Goal: Transaction & Acquisition: Purchase product/service

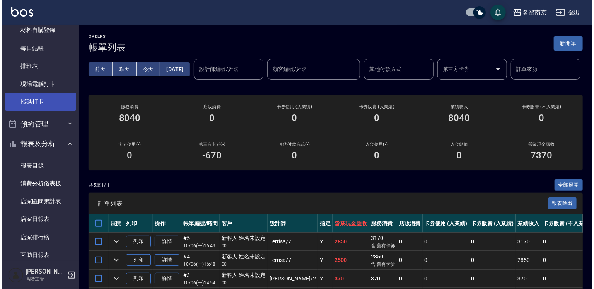
scroll to position [116, 0]
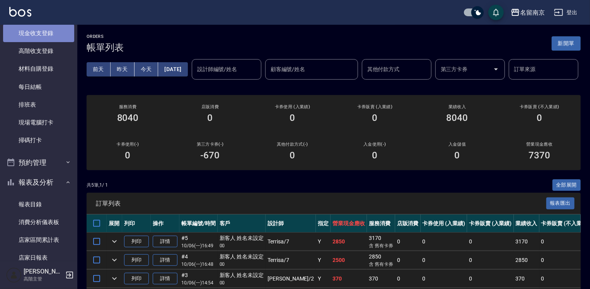
click at [44, 31] on link "現金收支登錄" at bounding box center [38, 33] width 71 height 18
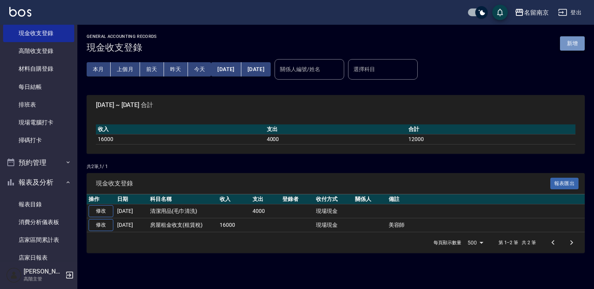
click at [578, 46] on button "新增" at bounding box center [572, 43] width 25 height 14
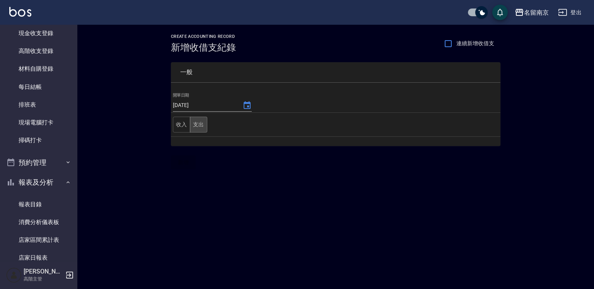
click at [195, 118] on button "支出" at bounding box center [198, 125] width 17 height 16
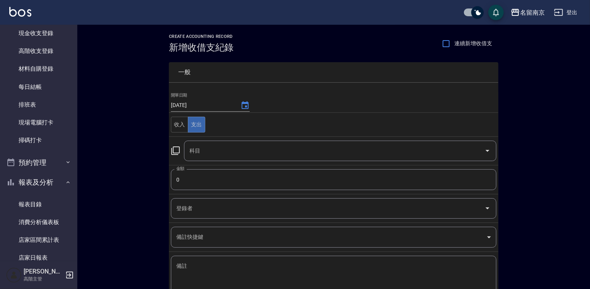
click at [174, 152] on icon at bounding box center [175, 150] width 9 height 9
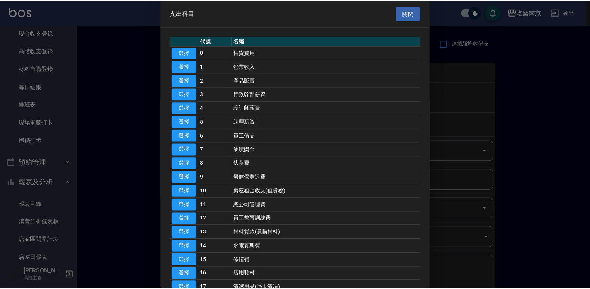
scroll to position [155, 0]
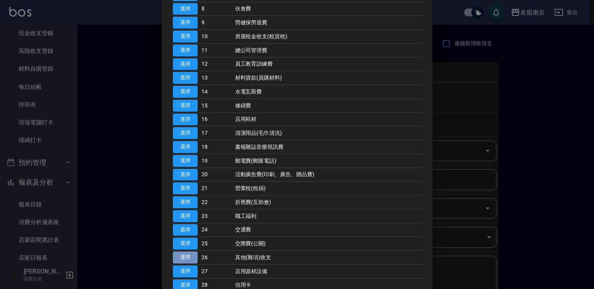
click at [186, 260] on button "選擇" at bounding box center [185, 258] width 25 height 12
type input "26 其他(雜項)收支"
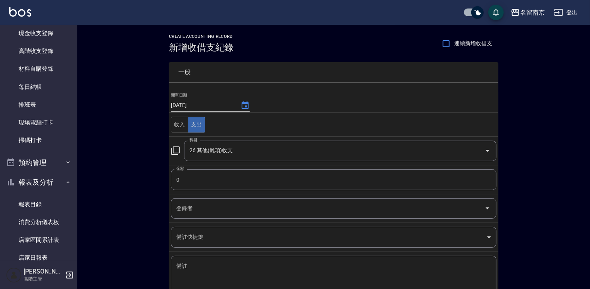
click at [201, 176] on input "0" at bounding box center [334, 179] width 326 height 21
type input "399"
click at [189, 268] on textarea "備註" at bounding box center [333, 276] width 315 height 26
type textarea "z"
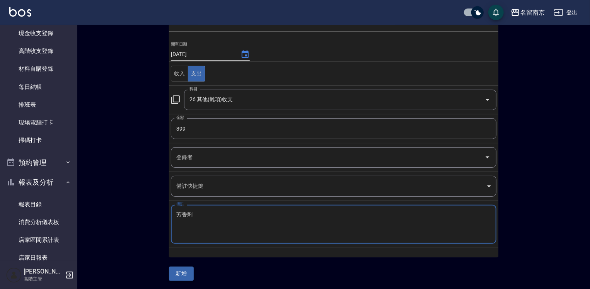
type textarea "芳香劑"
click at [187, 267] on button "新增" at bounding box center [181, 274] width 25 height 14
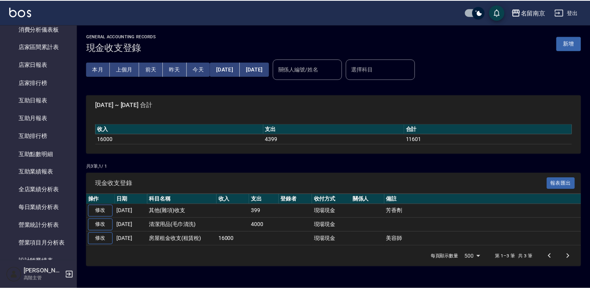
scroll to position [425, 0]
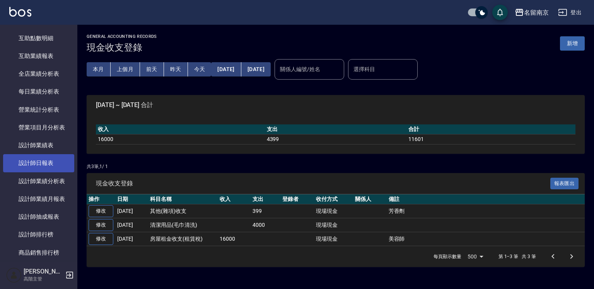
click at [37, 157] on link "設計師日報表" at bounding box center [38, 163] width 71 height 18
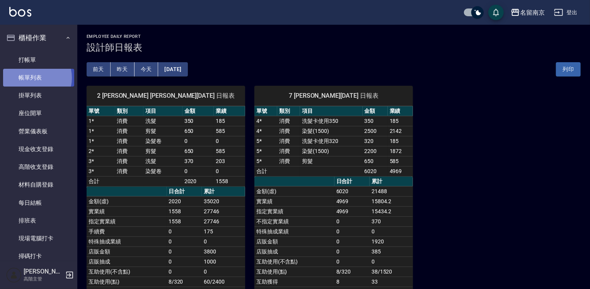
click at [34, 78] on link "帳單列表" at bounding box center [38, 78] width 71 height 18
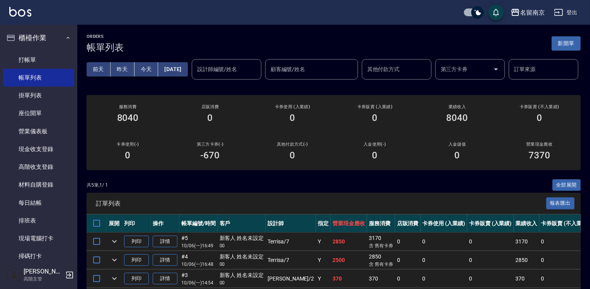
scroll to position [96, 0]
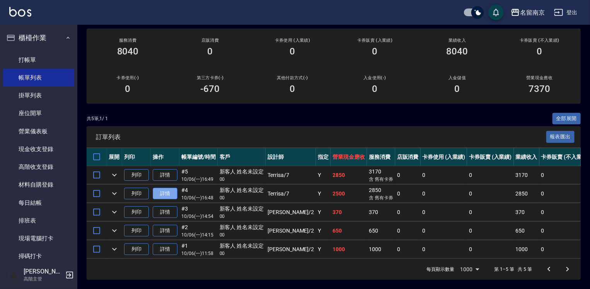
click at [165, 188] on link "詳情" at bounding box center [165, 194] width 25 height 12
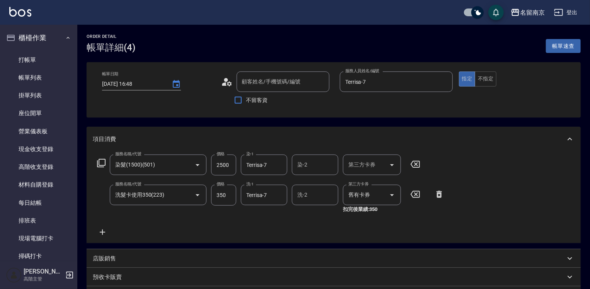
type input "[DATE] 16:48"
type input "Terrisa-7"
type input "染髮(1500)(501)"
type input "洗髮卡使用350(223)"
type input "新客人 姓名未設定/00/null"
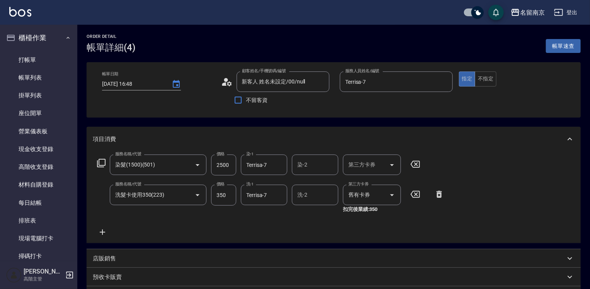
scroll to position [77, 0]
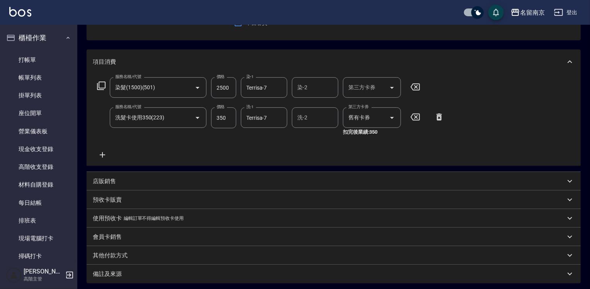
click at [131, 198] on div "預收卡販賣" at bounding box center [329, 200] width 473 height 8
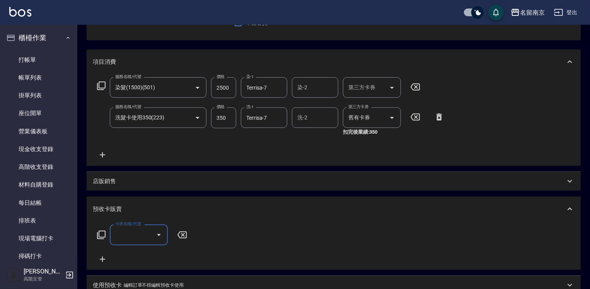
scroll to position [0, 0]
click at [101, 235] on icon at bounding box center [101, 234] width 9 height 9
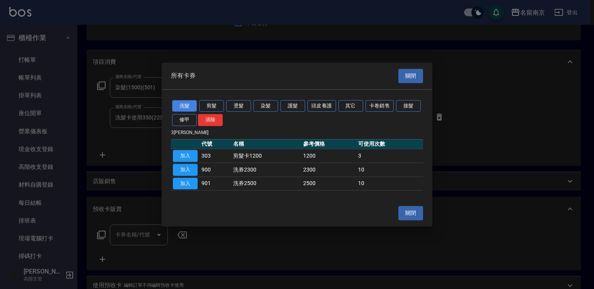
click at [186, 105] on button "洗髮" at bounding box center [184, 106] width 25 height 12
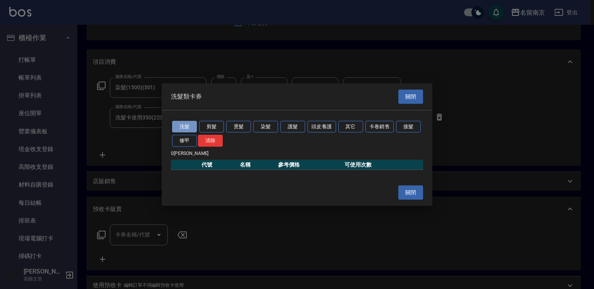
click at [183, 123] on button "洗髮" at bounding box center [184, 127] width 25 height 12
click at [347, 122] on button "其它" at bounding box center [350, 127] width 25 height 12
click at [505, 107] on div at bounding box center [297, 144] width 594 height 289
click at [404, 96] on button "關閉" at bounding box center [410, 97] width 25 height 14
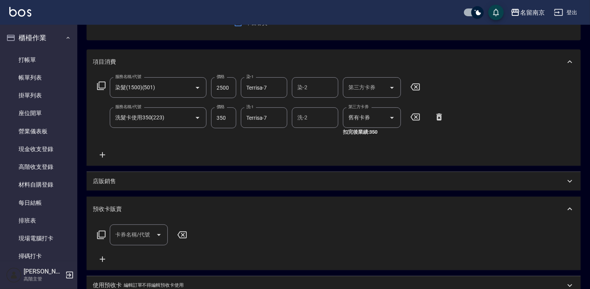
scroll to position [155, 0]
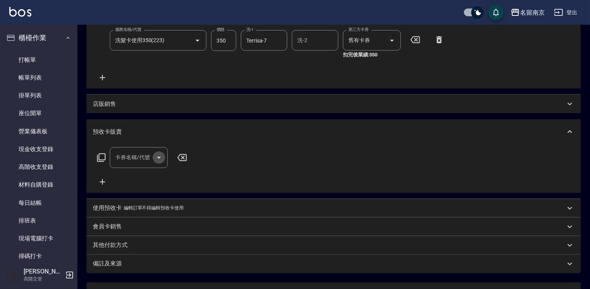
click at [155, 155] on icon "Open" at bounding box center [158, 157] width 9 height 9
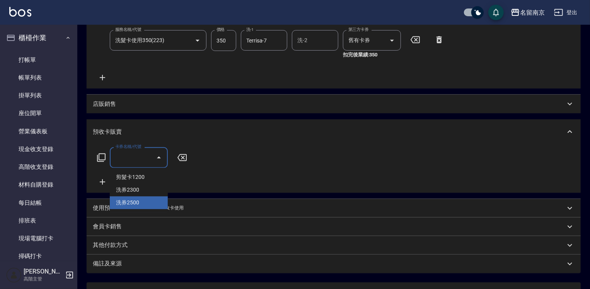
click at [129, 200] on span "洗券2500" at bounding box center [139, 202] width 58 height 13
type input "洗券2500(901)"
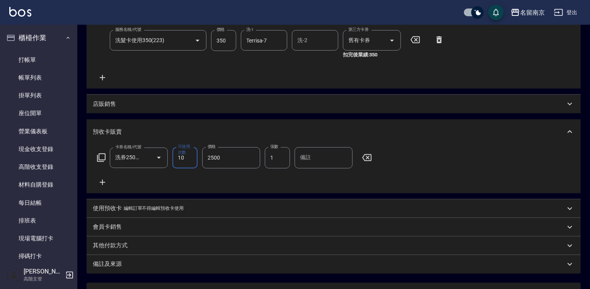
click at [229, 162] on input "2500" at bounding box center [231, 157] width 58 height 21
type input "3500"
click at [118, 107] on div "店販銷售" at bounding box center [329, 104] width 473 height 8
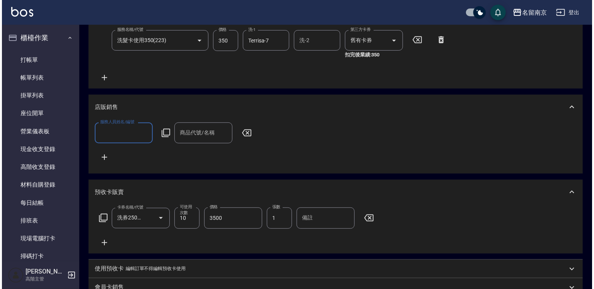
scroll to position [0, 0]
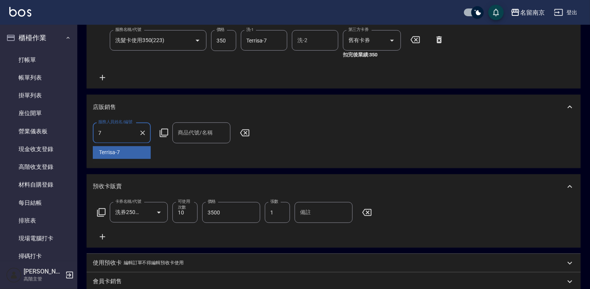
type input "Terrisa-7"
click at [164, 130] on icon at bounding box center [163, 132] width 9 height 9
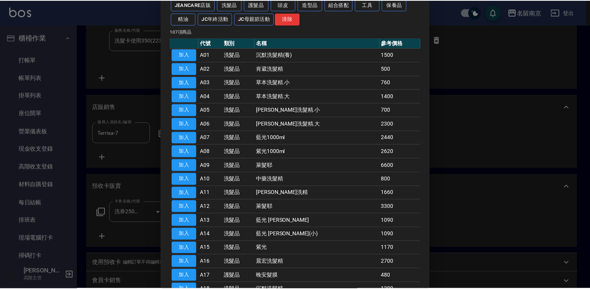
scroll to position [193, 0]
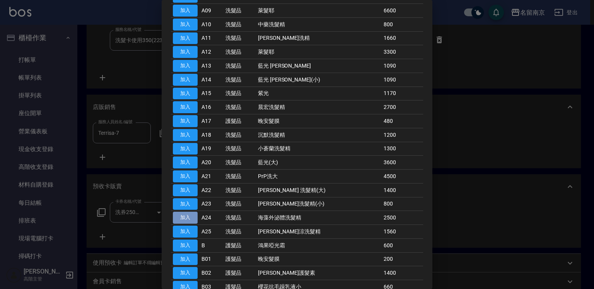
click at [181, 215] on button "加入" at bounding box center [185, 218] width 25 height 12
type input "海藻外泌體洗髮精"
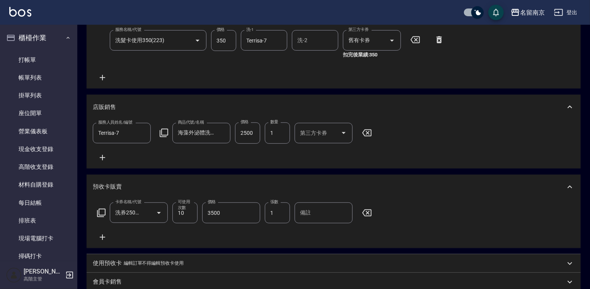
click at [251, 130] on input "2500" at bounding box center [247, 133] width 25 height 21
type input "2200"
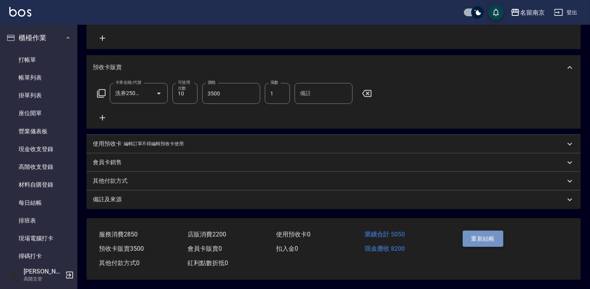
click at [475, 235] on button "重新結帳" at bounding box center [483, 239] width 41 height 16
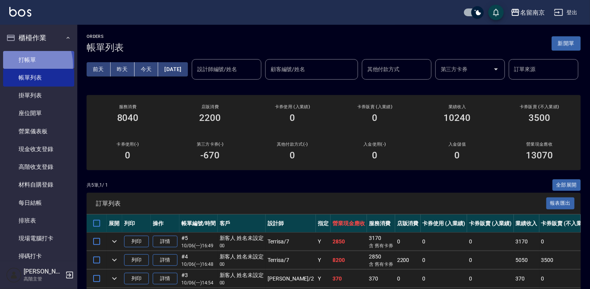
click at [21, 65] on link "打帳單" at bounding box center [38, 60] width 71 height 18
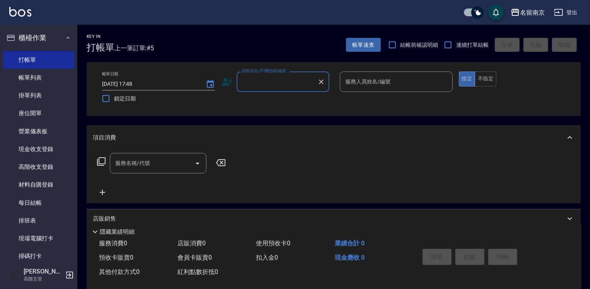
drag, startPoint x: 261, startPoint y: 80, endPoint x: 260, endPoint y: 89, distance: 8.5
click at [261, 82] on input "顧客姓名/手機號碼/編號" at bounding box center [277, 82] width 74 height 14
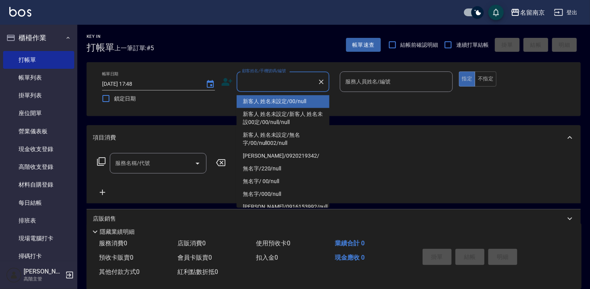
drag, startPoint x: 258, startPoint y: 102, endPoint x: 320, endPoint y: 94, distance: 62.8
click at [259, 102] on li "新客人 姓名未設定/00/null" at bounding box center [283, 101] width 93 height 13
type input "新客人 姓名未設定/00/null"
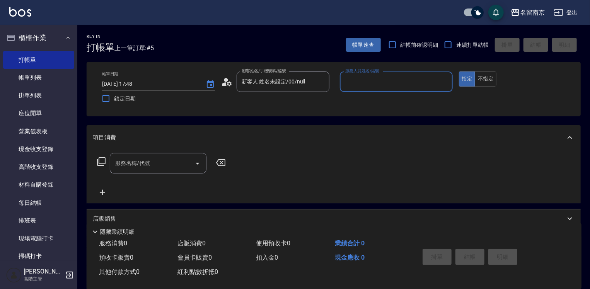
click at [353, 85] on input "服務人員姓名/編號" at bounding box center [396, 82] width 106 height 14
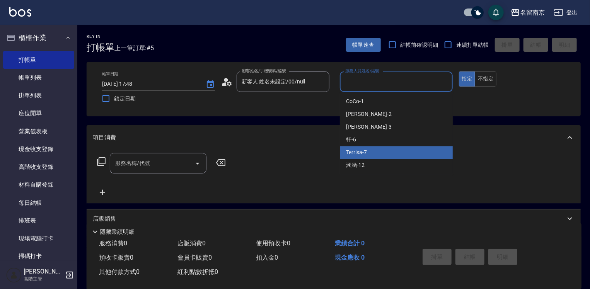
click at [364, 153] on span "Terrisa -7" at bounding box center [356, 153] width 21 height 8
type input "Terrisa-7"
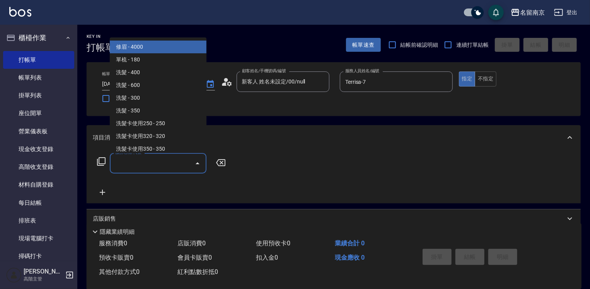
click at [151, 160] on input "服務名稱/代號" at bounding box center [152, 164] width 78 height 14
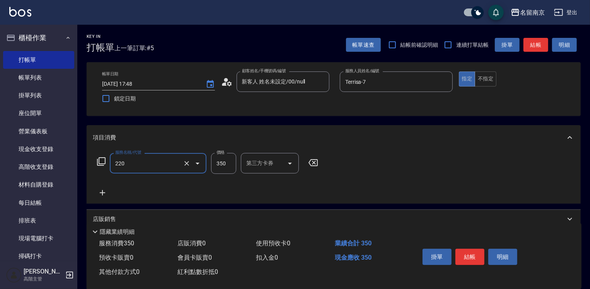
type input "洗髮(220)"
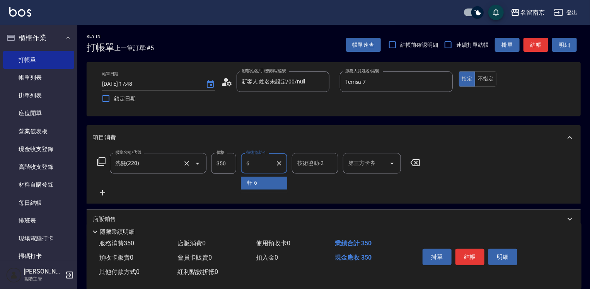
type input "軒-6"
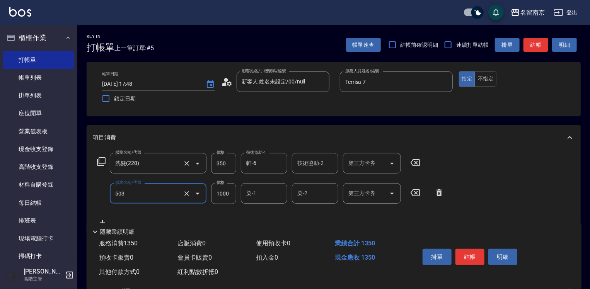
type input "植物己護(503)"
click at [155, 201] on div "植物己護(503) 服務名稱/代號" at bounding box center [158, 193] width 97 height 20
type input "0"
type input "染髮(1500)(501)"
type input "2700"
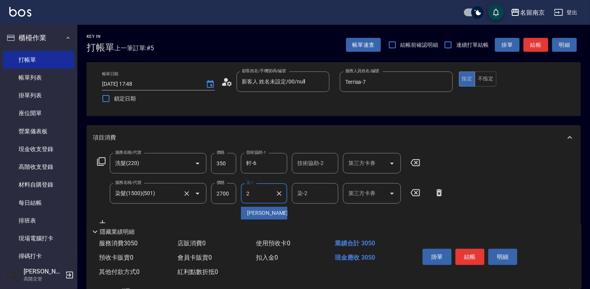
type input "[PERSON_NAME]-2"
type input "剪髮(301)"
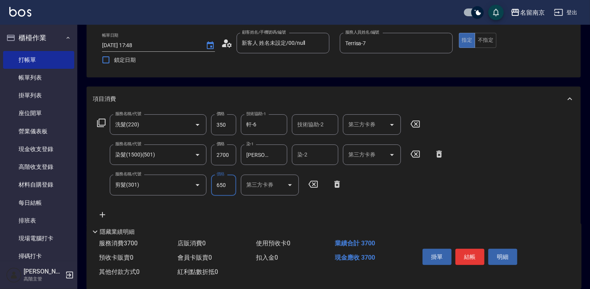
type input "650"
click at [468, 251] on button "結帳" at bounding box center [470, 257] width 29 height 16
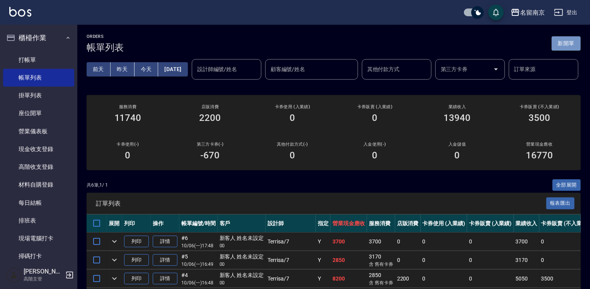
click at [570, 46] on button "新開單" at bounding box center [566, 43] width 29 height 14
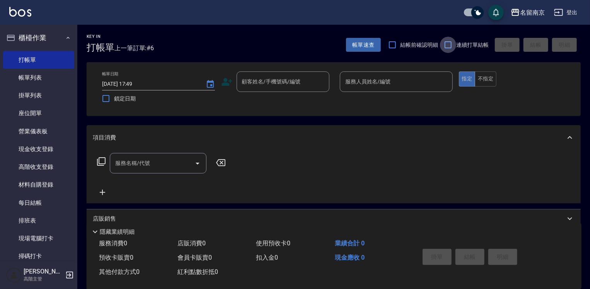
drag, startPoint x: 448, startPoint y: 43, endPoint x: 323, endPoint y: 64, distance: 126.3
click at [446, 43] on input "連續打單結帳" at bounding box center [448, 45] width 16 height 16
checkbox input "true"
drag, startPoint x: 287, startPoint y: 75, endPoint x: 285, endPoint y: 91, distance: 16.3
click at [286, 77] on input "顧客姓名/手機號碼/編號" at bounding box center [277, 82] width 74 height 14
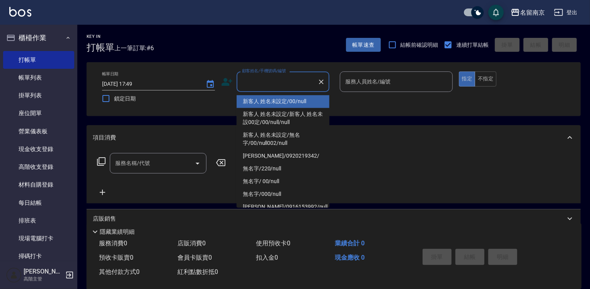
drag, startPoint x: 285, startPoint y: 100, endPoint x: 353, endPoint y: 92, distance: 68.5
click at [285, 100] on li "新客人 姓名未設定/00/null" at bounding box center [283, 101] width 93 height 13
type input "新客人 姓名未設定/00/null"
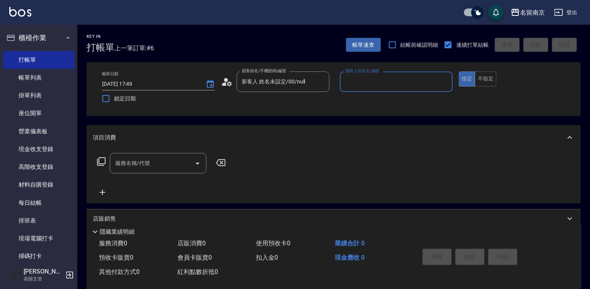
drag, startPoint x: 371, startPoint y: 81, endPoint x: 372, endPoint y: 86, distance: 5.2
click at [372, 82] on input "服務人員姓名/編號" at bounding box center [396, 82] width 106 height 14
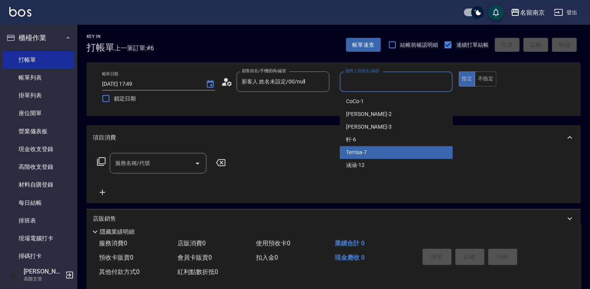
click at [369, 153] on div "Terrisa -7" at bounding box center [396, 152] width 113 height 13
type input "Terrisa-7"
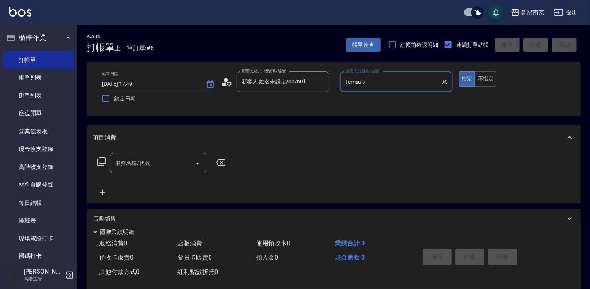
click at [153, 167] on input "服務名稱/代號" at bounding box center [152, 164] width 78 height 14
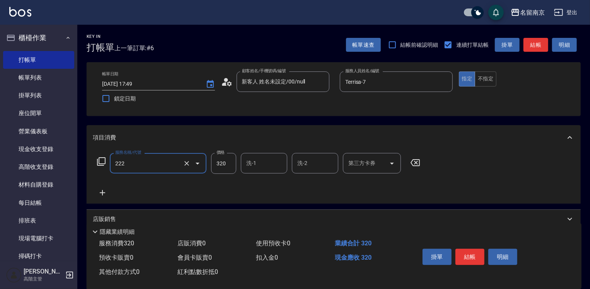
type input "洗髮卡使用320(222)"
type input "350"
type input "軒-6"
click at [459, 255] on button "結帳" at bounding box center [470, 257] width 29 height 16
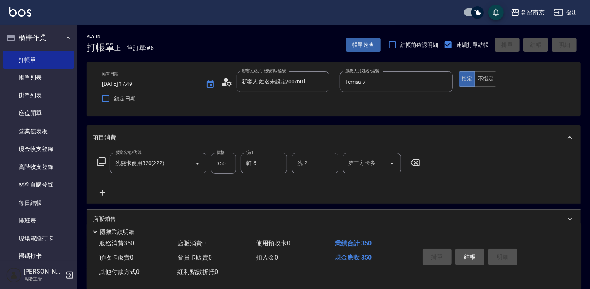
type input "[DATE] 17:50"
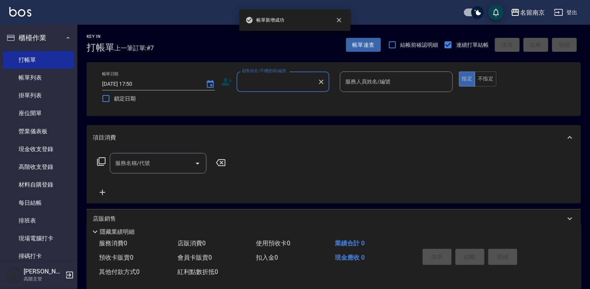
scroll to position [87, 0]
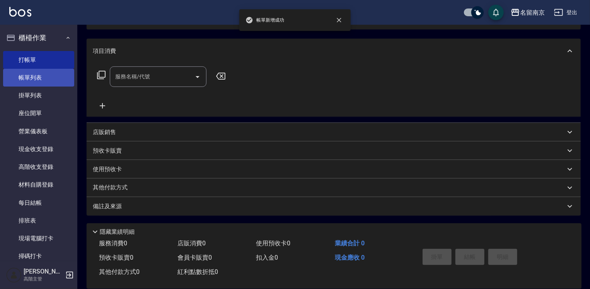
click at [19, 76] on link "帳單列表" at bounding box center [38, 78] width 71 height 18
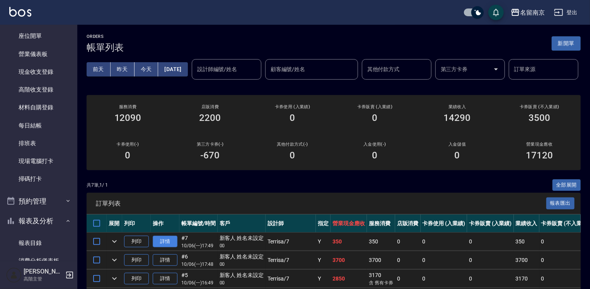
scroll to position [133, 0]
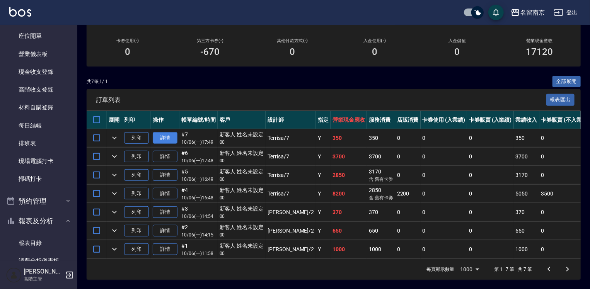
click at [163, 132] on link "詳情" at bounding box center [165, 138] width 25 height 12
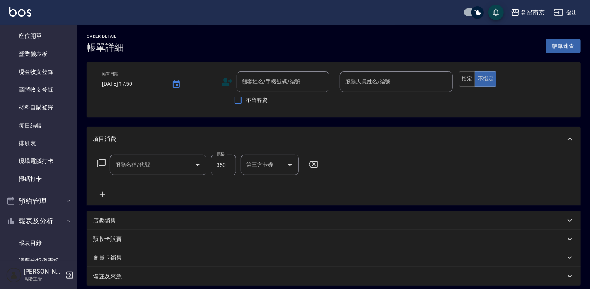
type input "[DATE] 17:49"
type input "Terrisa-7"
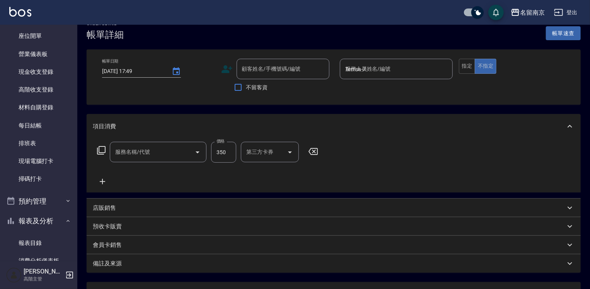
type input "洗髮卡使用320(222)"
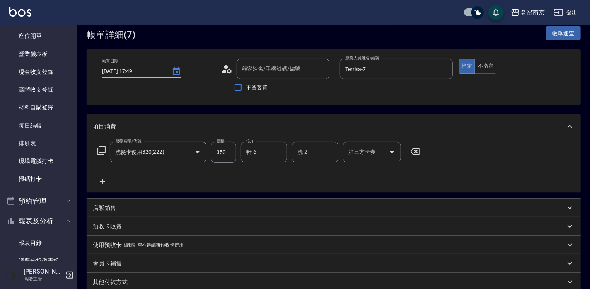
type input "新客人 姓名未設定/00/null"
click at [391, 153] on icon "Open" at bounding box center [391, 152] width 9 height 9
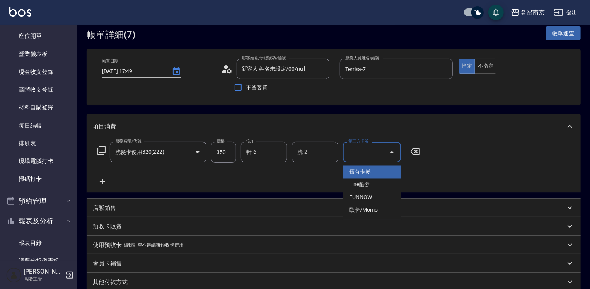
click at [377, 173] on span "舊有卡券" at bounding box center [372, 172] width 58 height 13
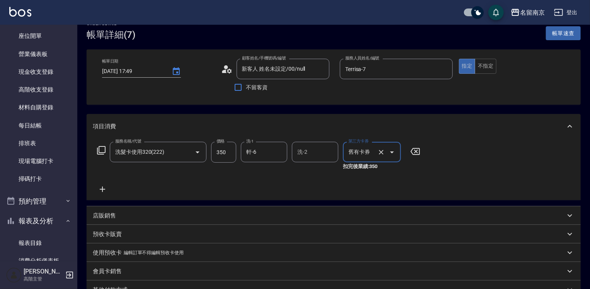
type input "舊有卡券"
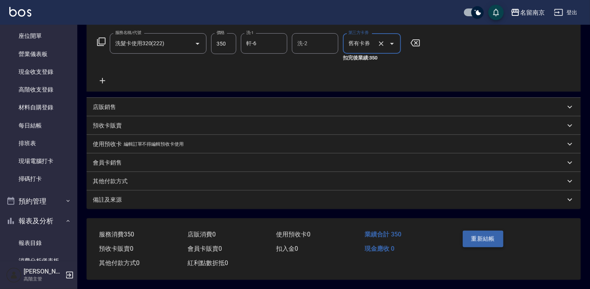
click at [481, 238] on button "重新結帳" at bounding box center [483, 239] width 41 height 16
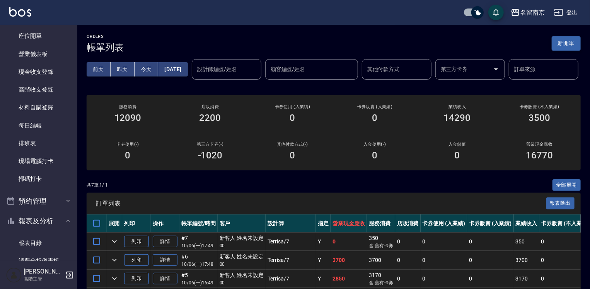
click at [562, 47] on button "新開單" at bounding box center [566, 43] width 29 height 14
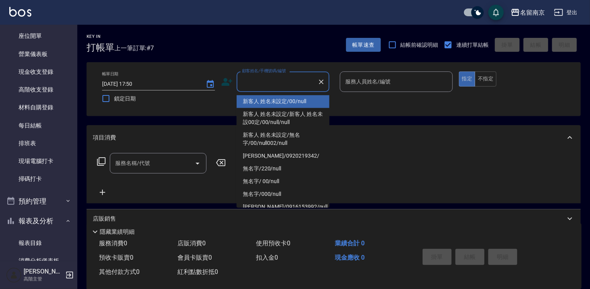
click at [294, 77] on input "顧客姓名/手機號碼/編號" at bounding box center [277, 82] width 74 height 14
drag, startPoint x: 295, startPoint y: 99, endPoint x: 352, endPoint y: 92, distance: 57.6
click at [295, 99] on li "新客人 姓名未設定/00/null" at bounding box center [283, 101] width 93 height 13
type input "新客人 姓名未設定/00/null"
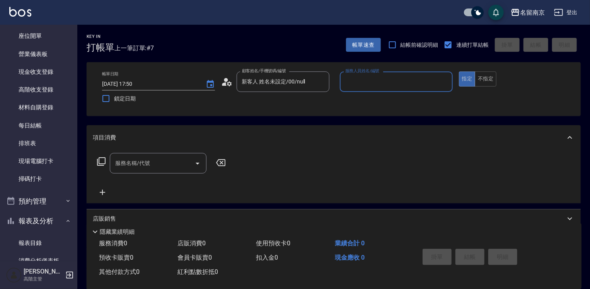
click at [382, 80] on input "服務人員姓名/編號" at bounding box center [396, 82] width 106 height 14
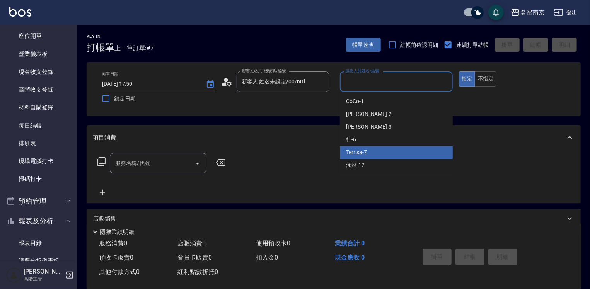
drag, startPoint x: 374, startPoint y: 150, endPoint x: 211, endPoint y: 165, distance: 163.5
click at [373, 151] on div "Terrisa -7" at bounding box center [396, 152] width 113 height 13
type input "Terrisa-7"
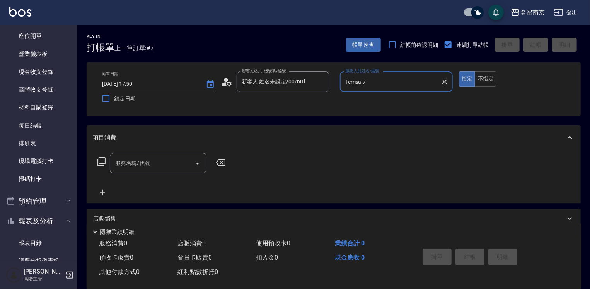
click at [99, 158] on icon at bounding box center [101, 161] width 9 height 9
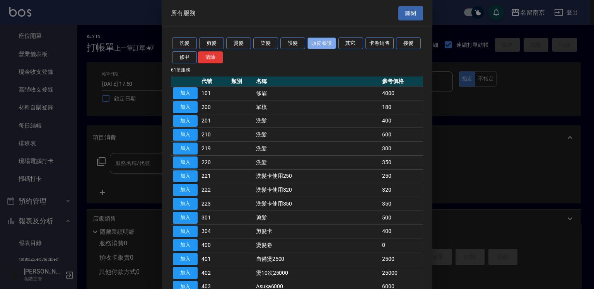
click at [317, 40] on button "頭皮養護" at bounding box center [321, 44] width 29 height 12
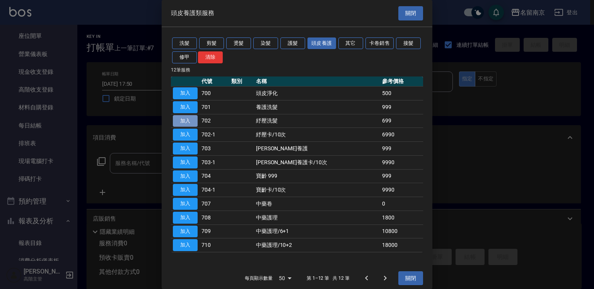
click at [186, 118] on button "加入" at bounding box center [185, 121] width 25 height 12
type input "紓壓洗髮(702)"
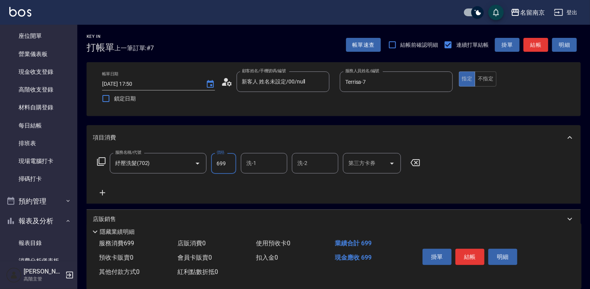
click at [227, 166] on input "699" at bounding box center [223, 163] width 25 height 21
type input "999"
type input "軒-6"
click at [474, 250] on button "結帳" at bounding box center [470, 257] width 29 height 16
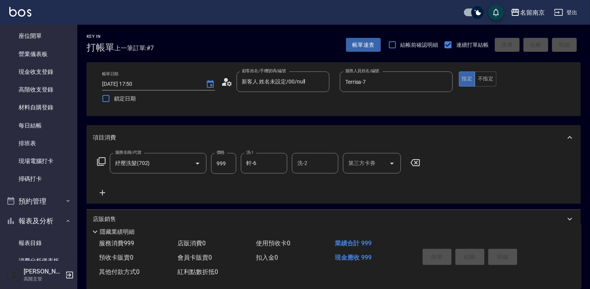
type input "[DATE] 17:51"
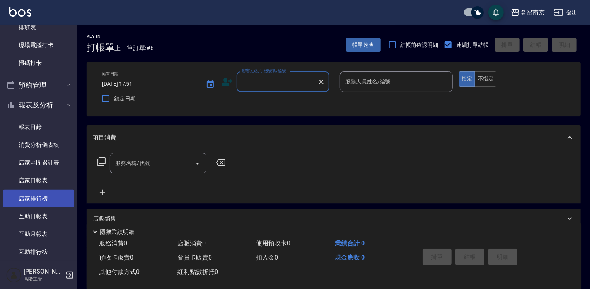
scroll to position [387, 0]
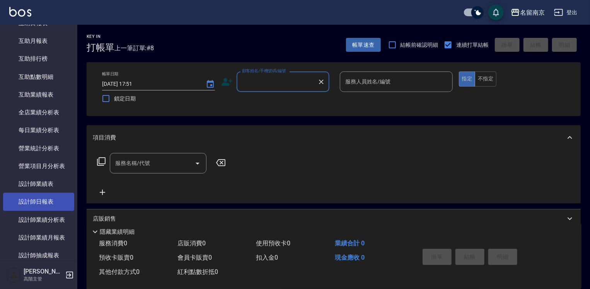
click at [27, 198] on link "設計師日報表" at bounding box center [38, 202] width 71 height 18
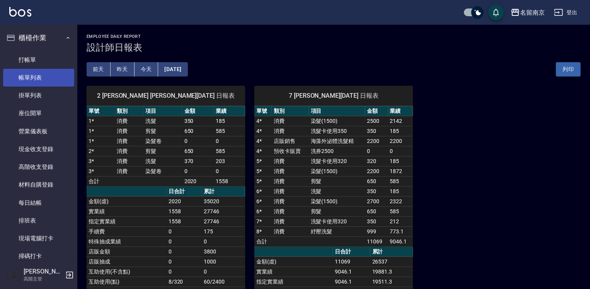
drag, startPoint x: 26, startPoint y: 72, endPoint x: 26, endPoint y: 58, distance: 14.7
click at [26, 72] on link "帳單列表" at bounding box center [38, 78] width 71 height 18
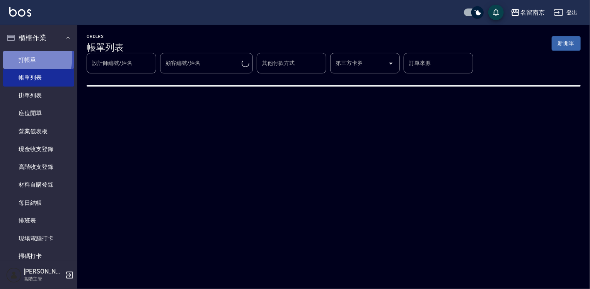
click at [26, 58] on link "打帳單" at bounding box center [38, 60] width 71 height 18
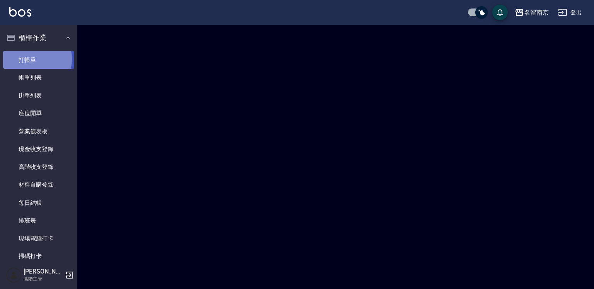
click at [27, 59] on link "打帳單" at bounding box center [38, 60] width 71 height 18
